Goal: Transaction & Acquisition: Download file/media

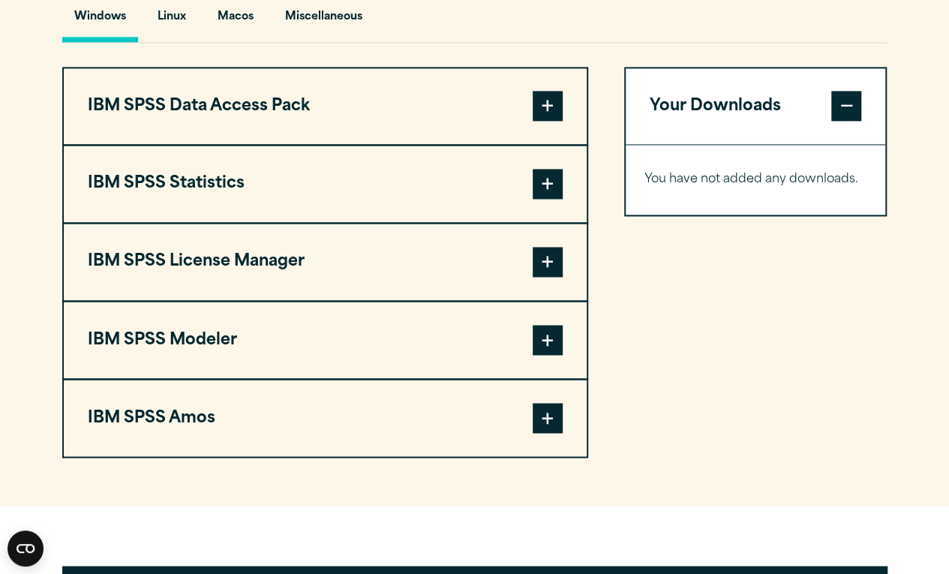
scroll to position [1129, 0]
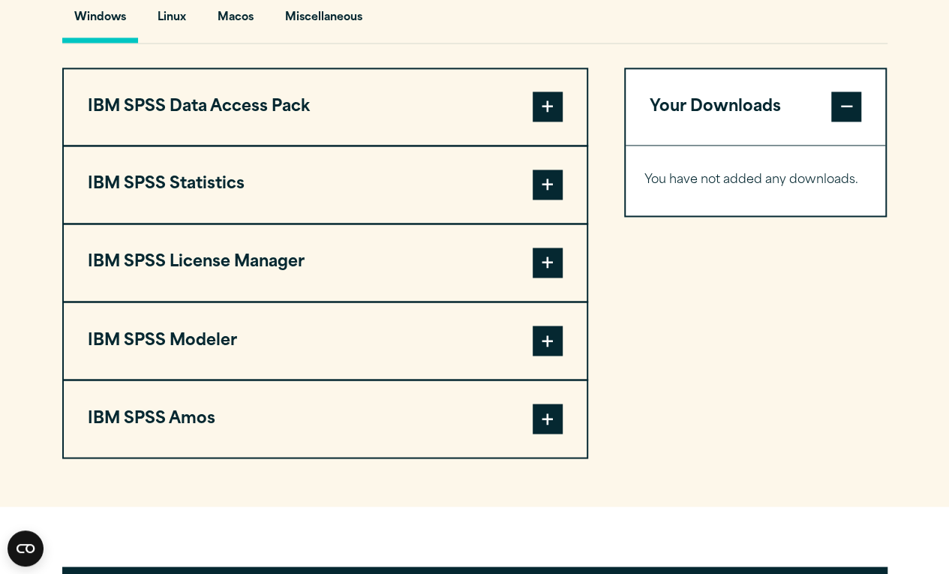
click at [550, 199] on span at bounding box center [547, 184] width 30 height 30
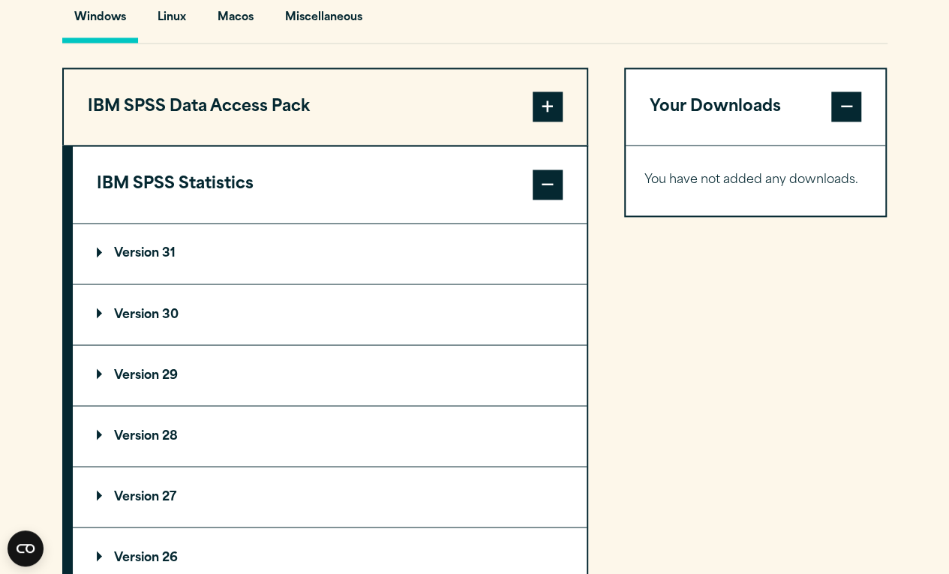
click at [349, 277] on summary "Version 31" at bounding box center [330, 253] width 514 height 60
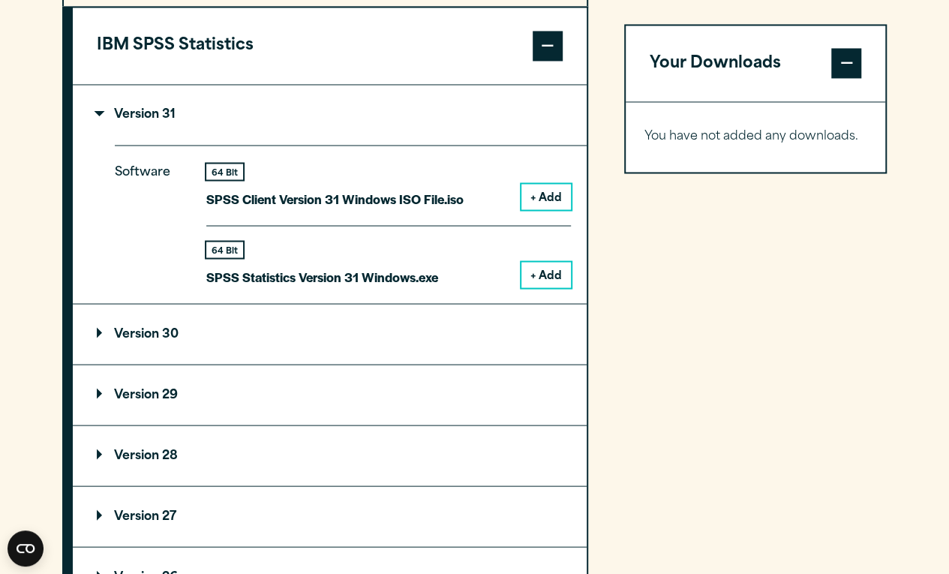
scroll to position [1321, 0]
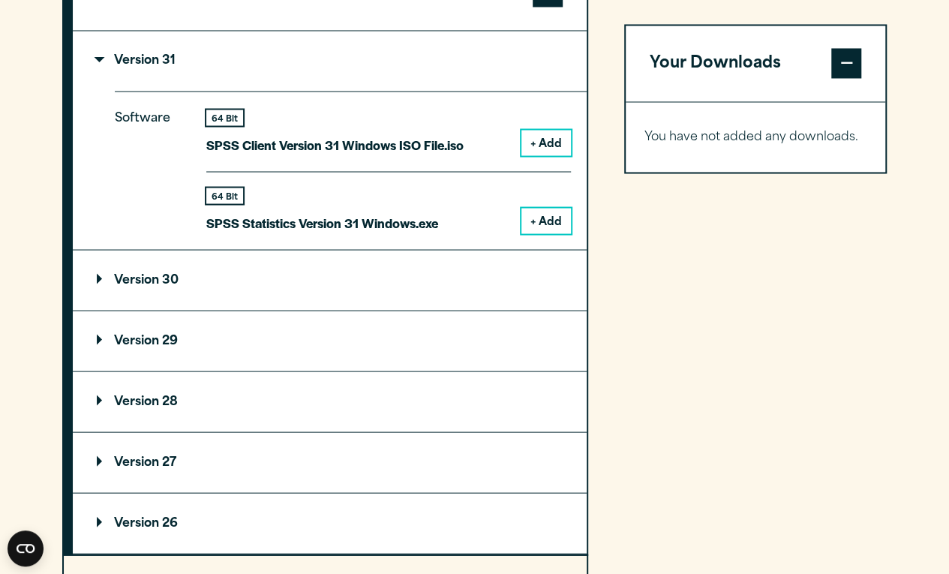
click at [384, 307] on summary "Version 30" at bounding box center [330, 280] width 514 height 60
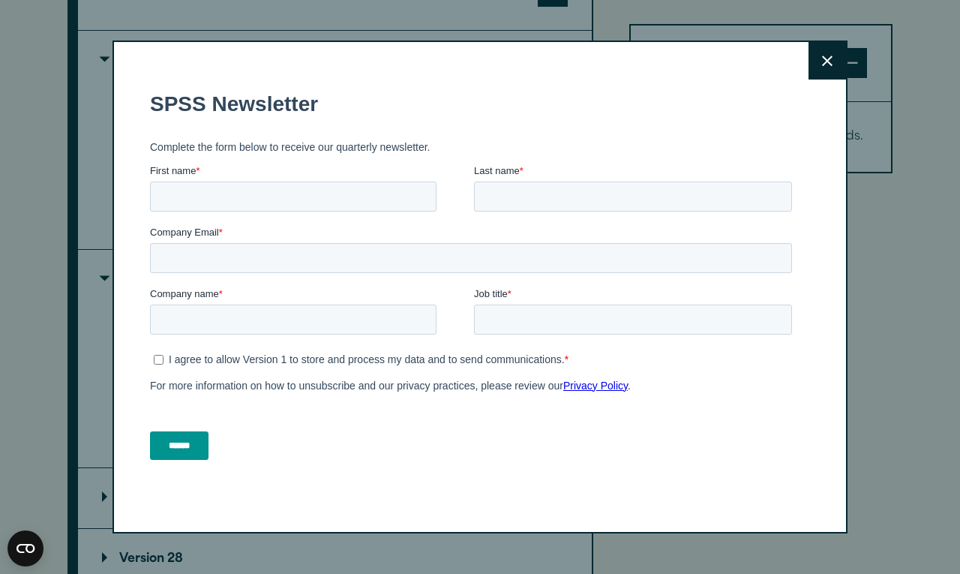
click at [808, 60] on button "Close" at bounding box center [826, 60] width 37 height 37
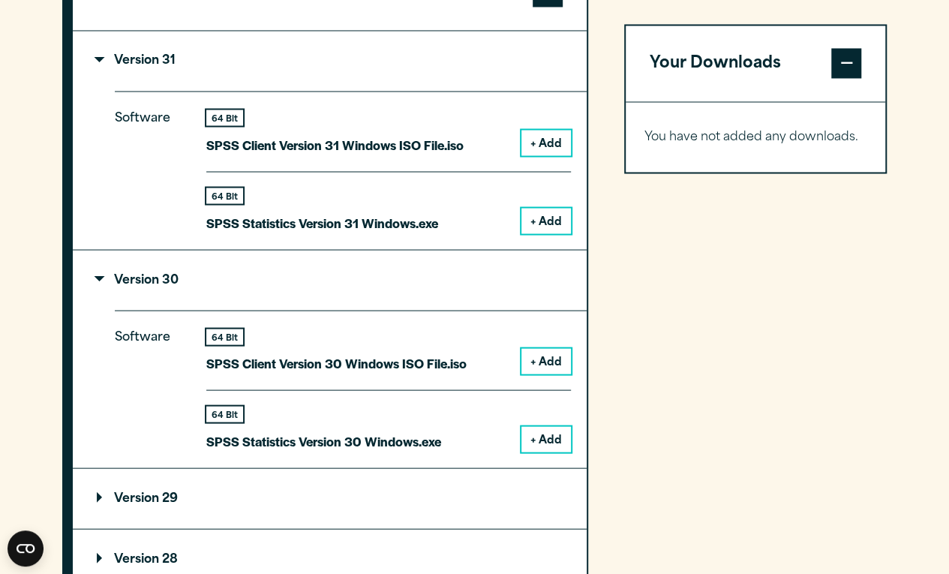
click at [535, 233] on button "+ Add" at bounding box center [545, 220] width 49 height 25
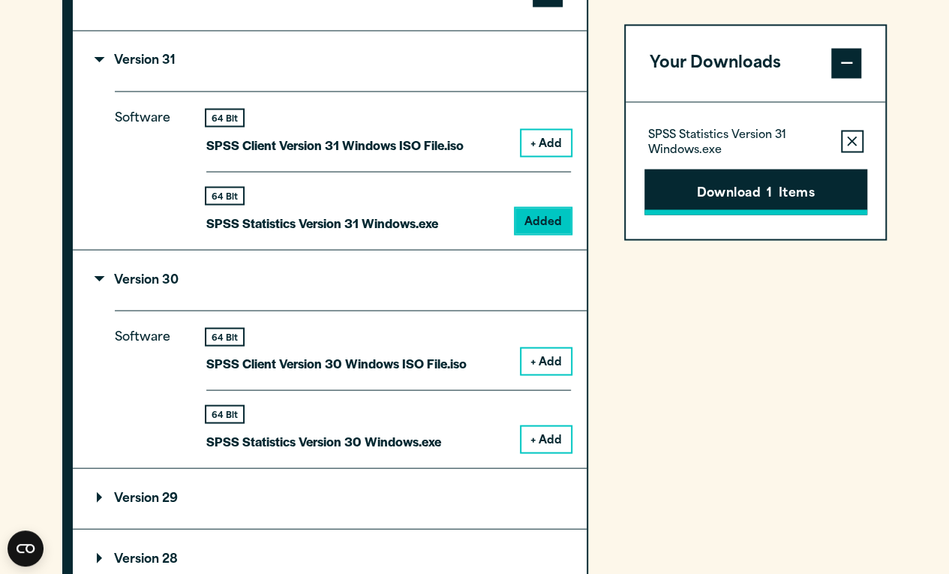
click at [694, 184] on button "Download 1 Items" at bounding box center [755, 192] width 223 height 46
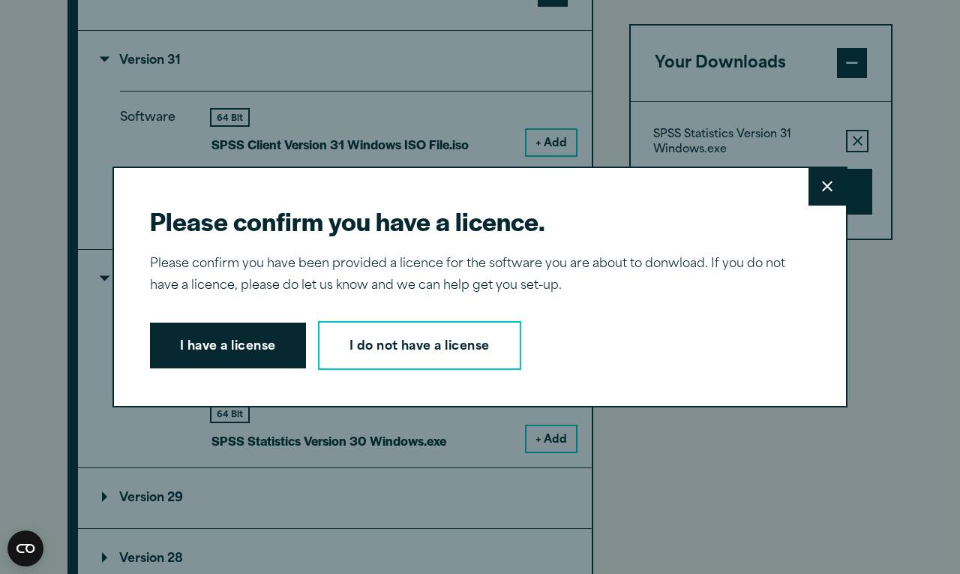
click at [819, 194] on button "Close" at bounding box center [826, 186] width 37 height 37
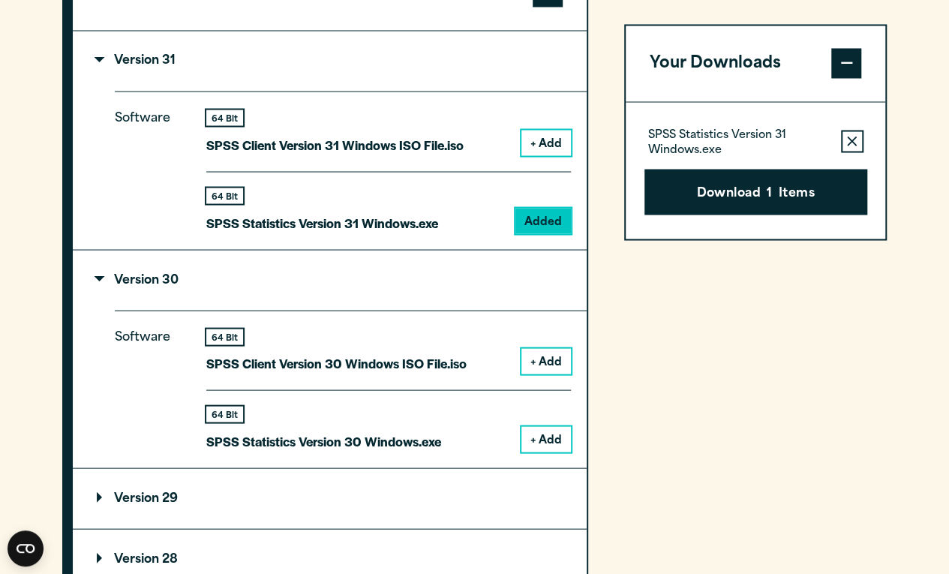
click at [856, 142] on button "Remove this item from your software download list" at bounding box center [852, 141] width 22 height 22
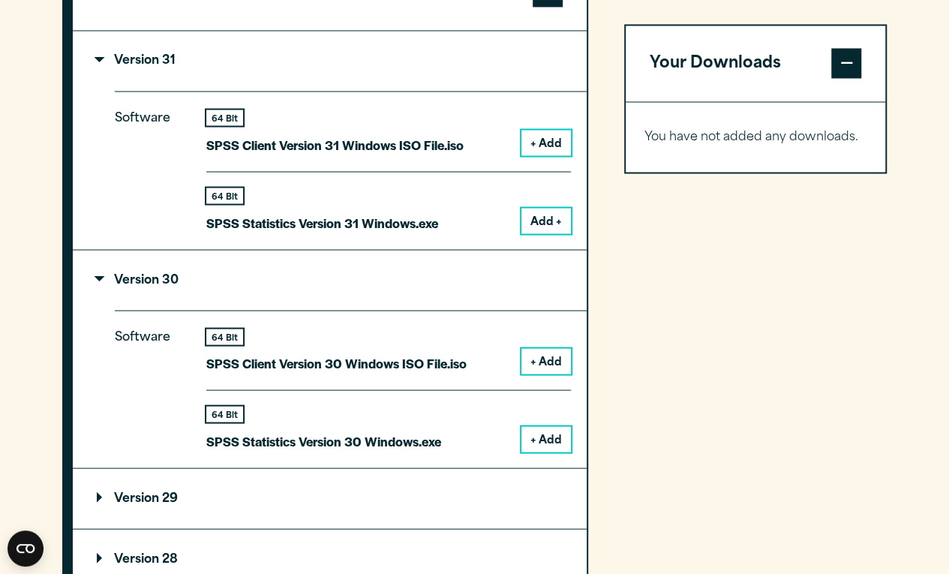
click at [529, 451] on button "+ Add" at bounding box center [545, 438] width 49 height 25
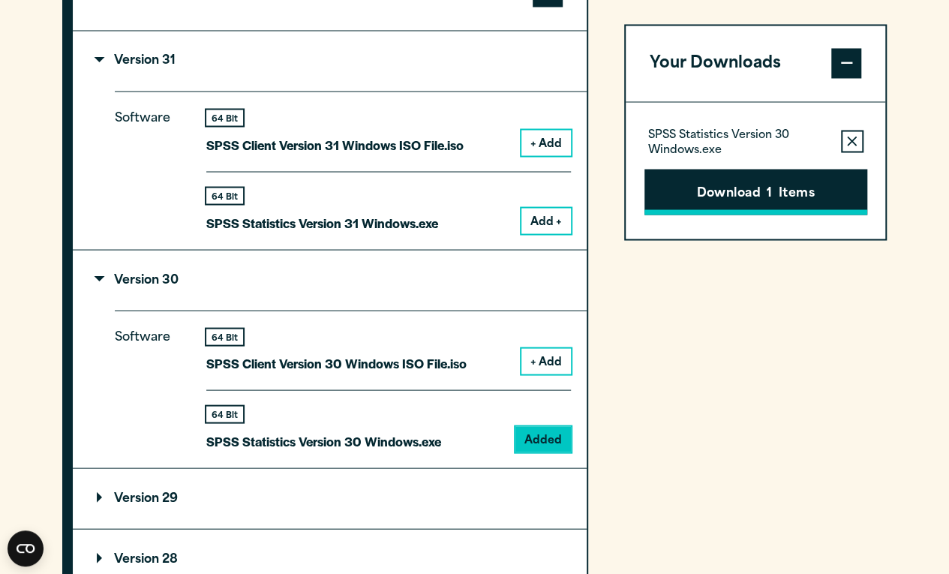
click at [764, 199] on button "Download 1 Items" at bounding box center [755, 192] width 223 height 46
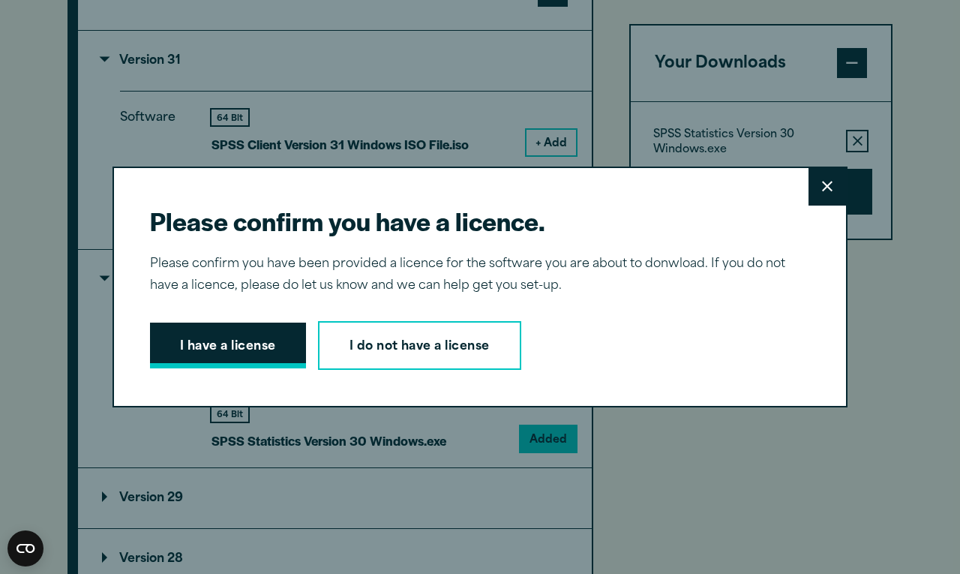
click at [280, 338] on button "I have a license" at bounding box center [228, 345] width 156 height 46
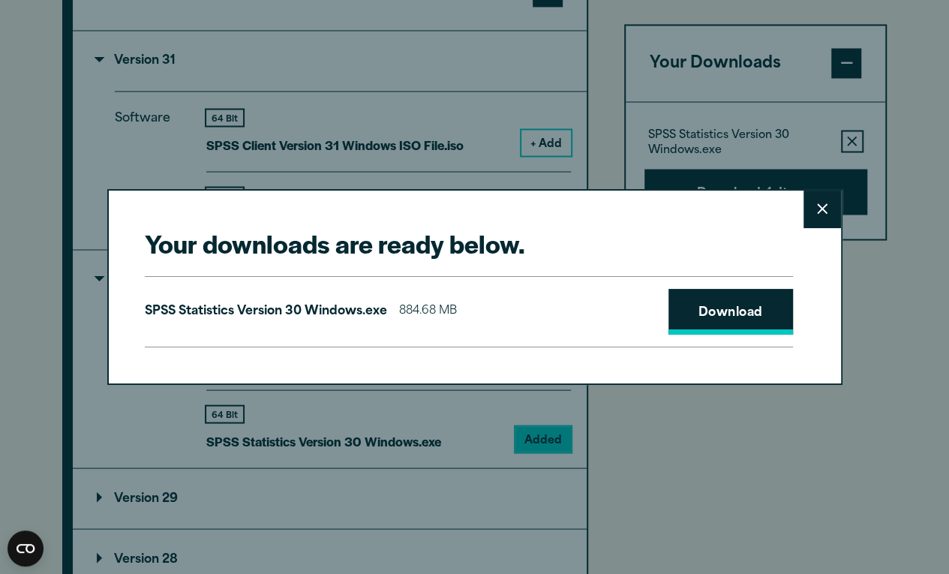
click at [756, 307] on link "Download" at bounding box center [730, 312] width 124 height 46
